Goal: Transaction & Acquisition: Purchase product/service

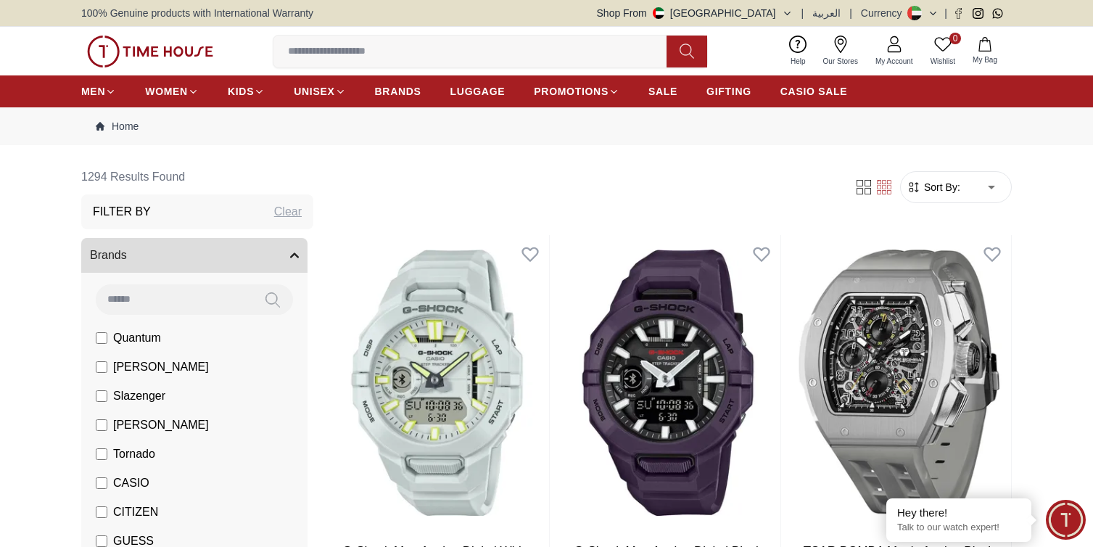
click at [950, 186] on span "Sort By:" at bounding box center [940, 187] width 39 height 14
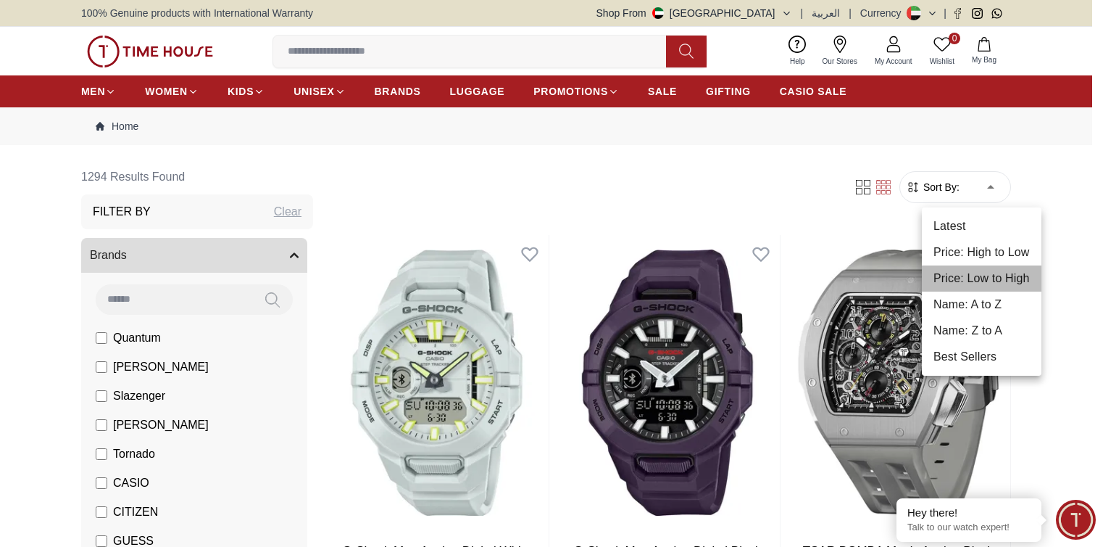
click at [1011, 271] on li "Price: Low to High" at bounding box center [982, 278] width 120 height 26
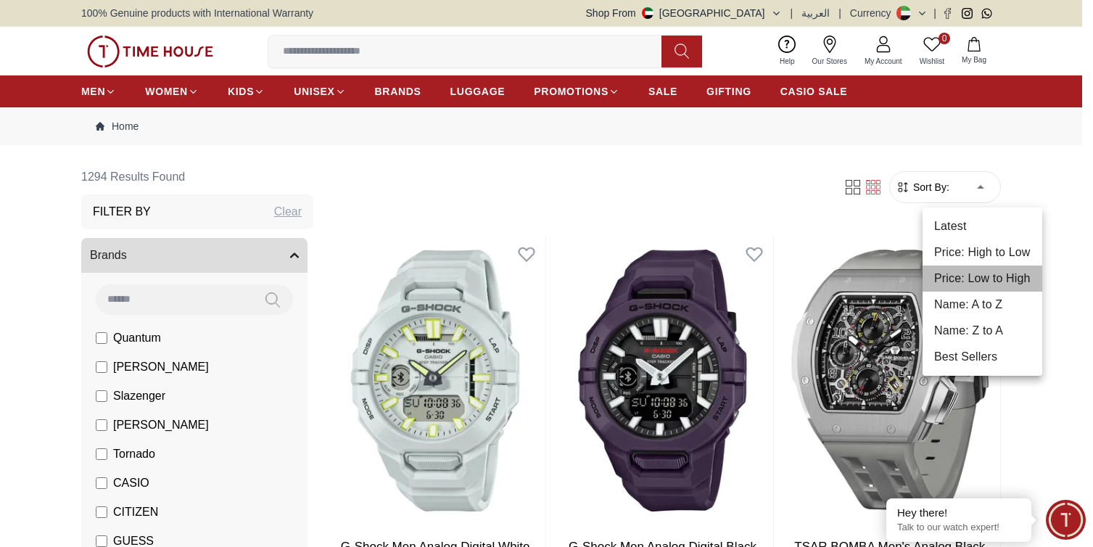
type input "*"
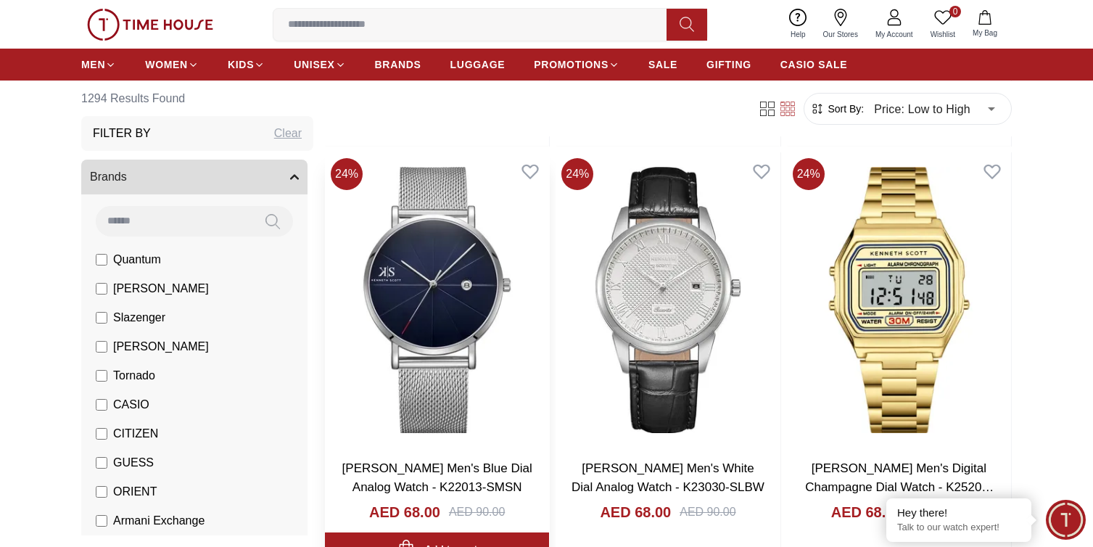
scroll to position [1015, 0]
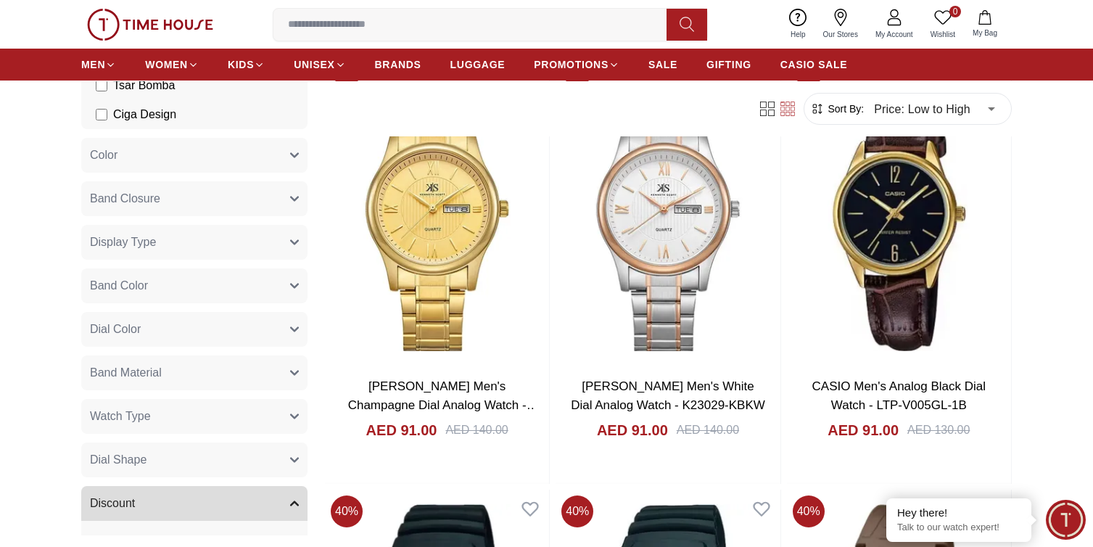
scroll to position [6452, 0]
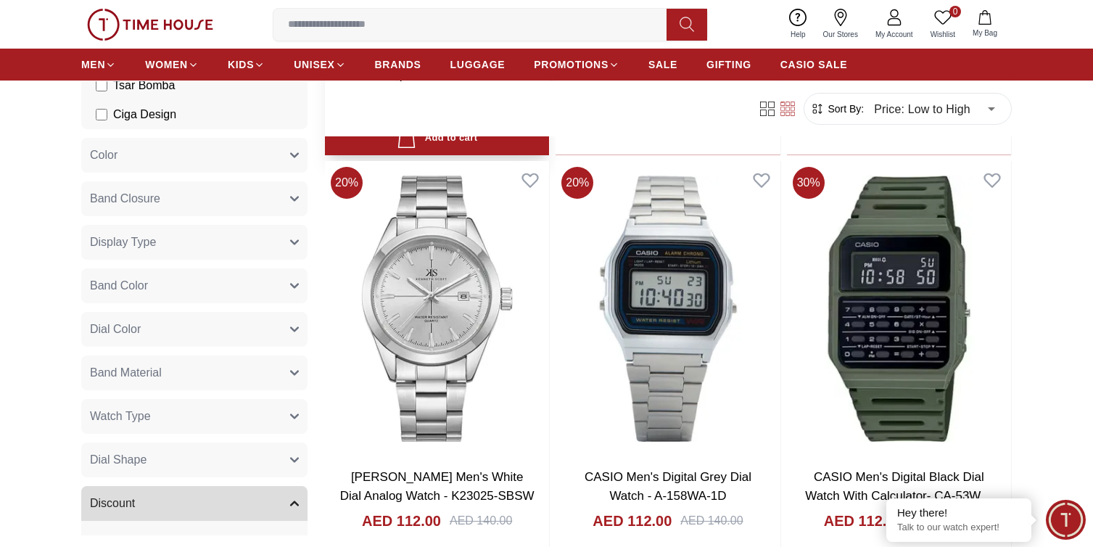
scroll to position [12252, 0]
